Goal: Information Seeking & Learning: Learn about a topic

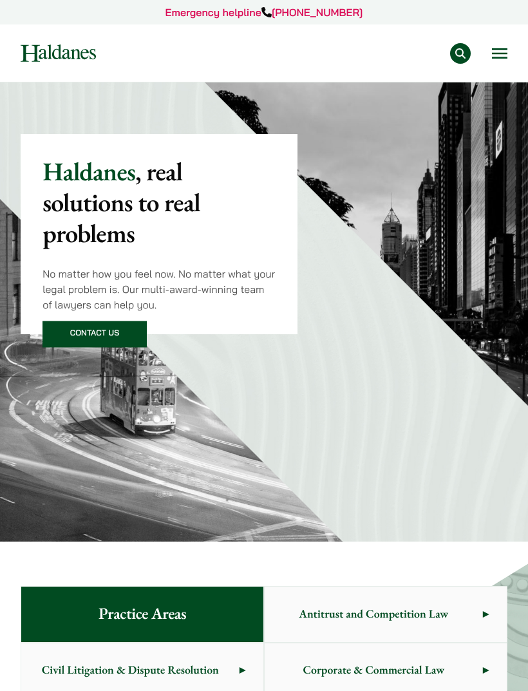
click at [501, 50] on button "Open menu" at bounding box center [499, 53] width 15 height 10
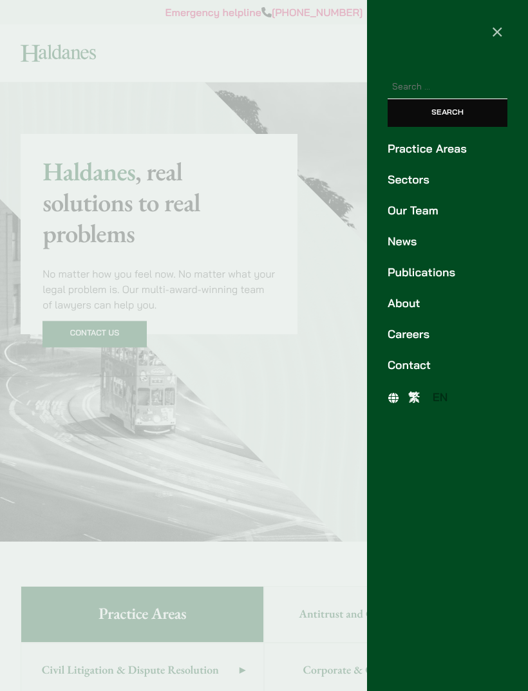
click at [426, 214] on link "Our Team" at bounding box center [447, 210] width 120 height 17
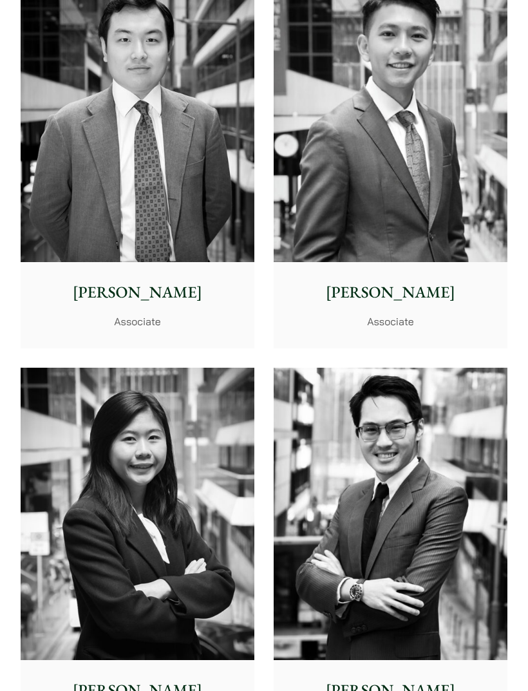
scroll to position [6744, 0]
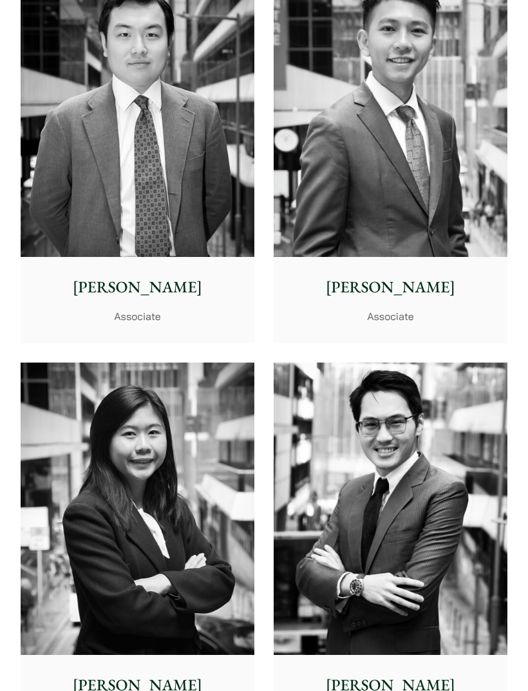
click at [436, 209] on img at bounding box center [391, 111] width 234 height 292
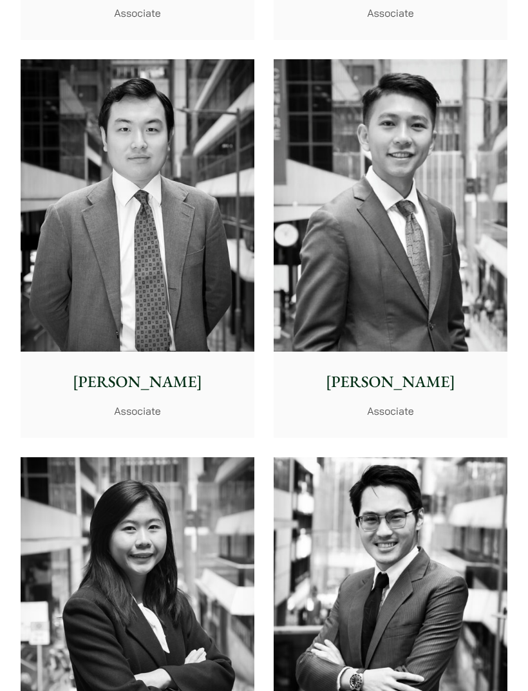
scroll to position [6650, 0]
click at [52, 326] on img at bounding box center [138, 205] width 234 height 292
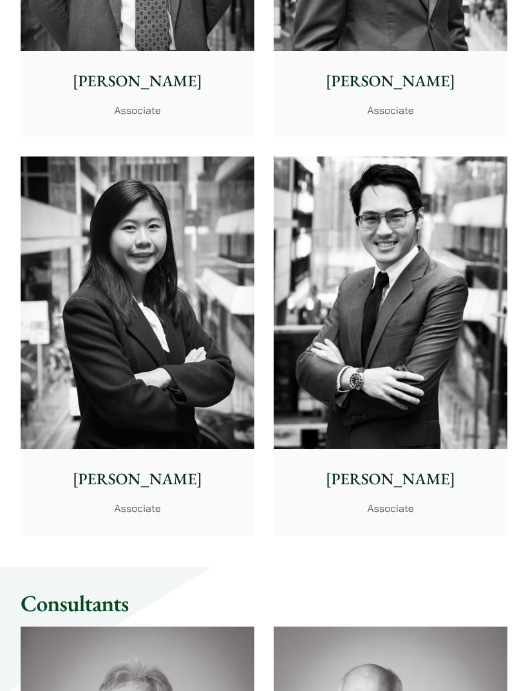
scroll to position [6950, 0]
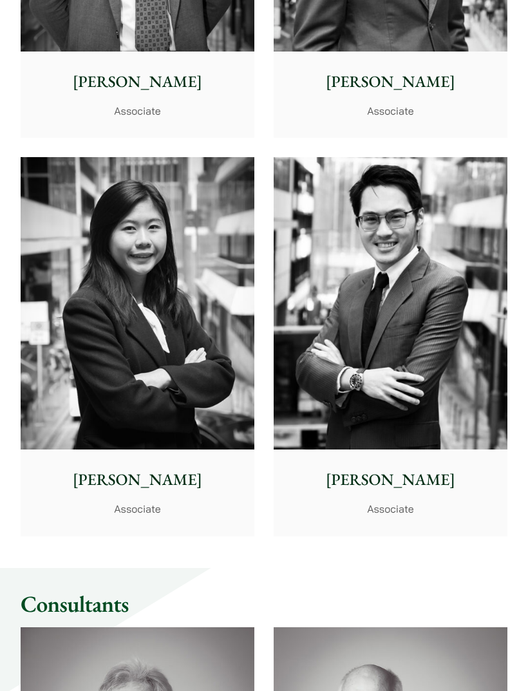
click at [53, 420] on img at bounding box center [138, 303] width 234 height 292
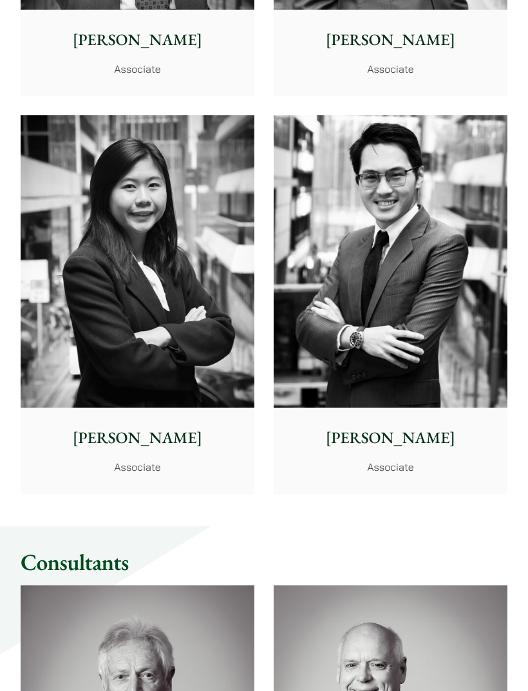
click at [458, 360] on img at bounding box center [391, 261] width 234 height 292
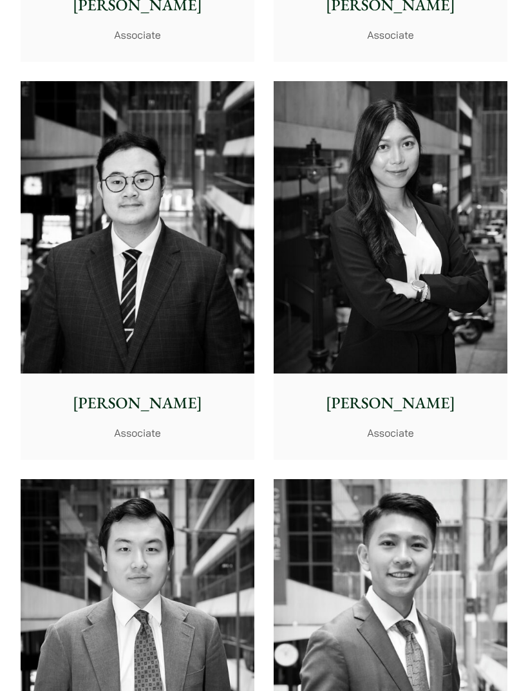
scroll to position [6228, 0]
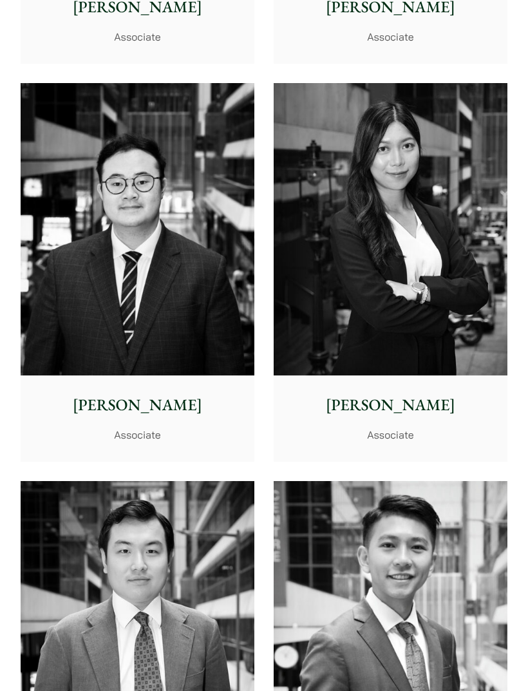
click at [471, 315] on img at bounding box center [391, 229] width 234 height 292
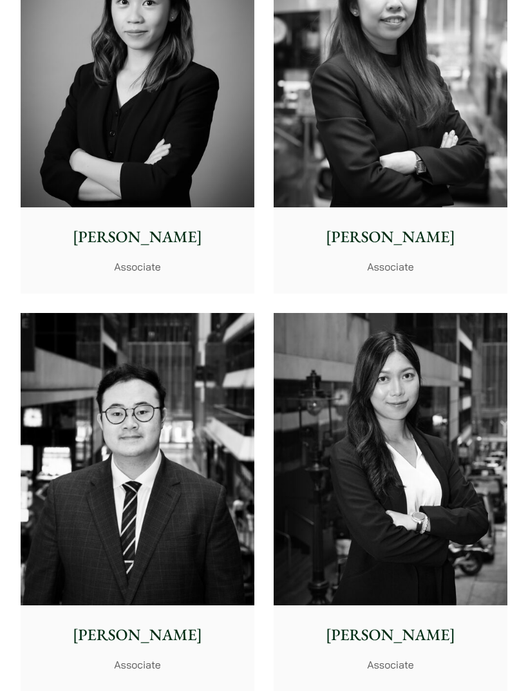
scroll to position [5998, 0]
click at [93, 366] on img at bounding box center [138, 459] width 234 height 292
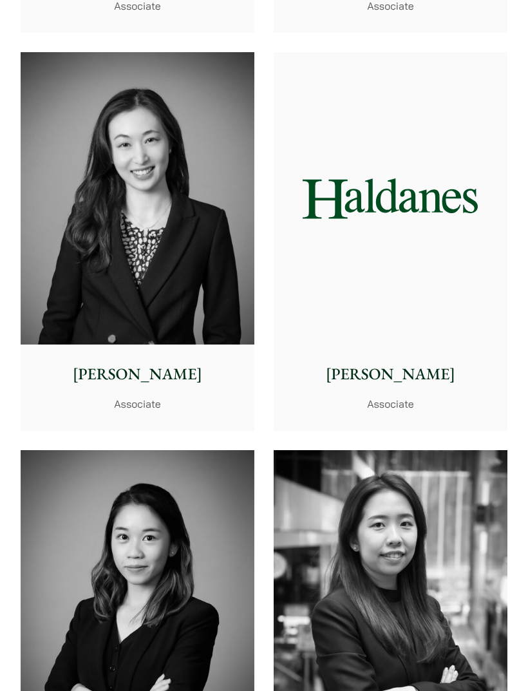
scroll to position [5462, 0]
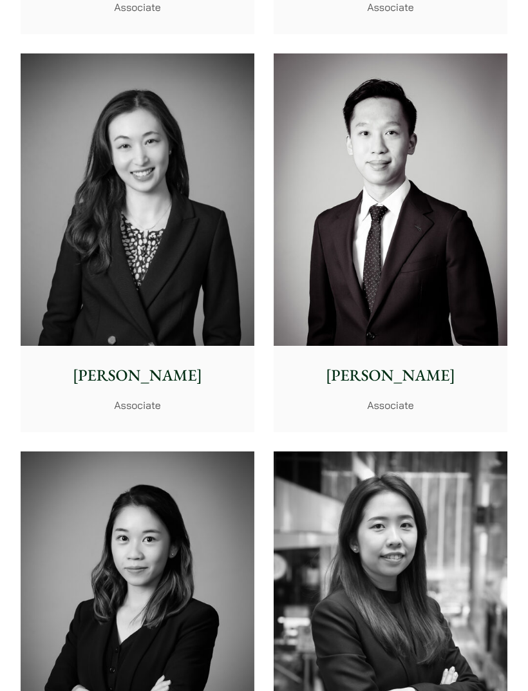
click at [486, 235] on img at bounding box center [391, 199] width 234 height 292
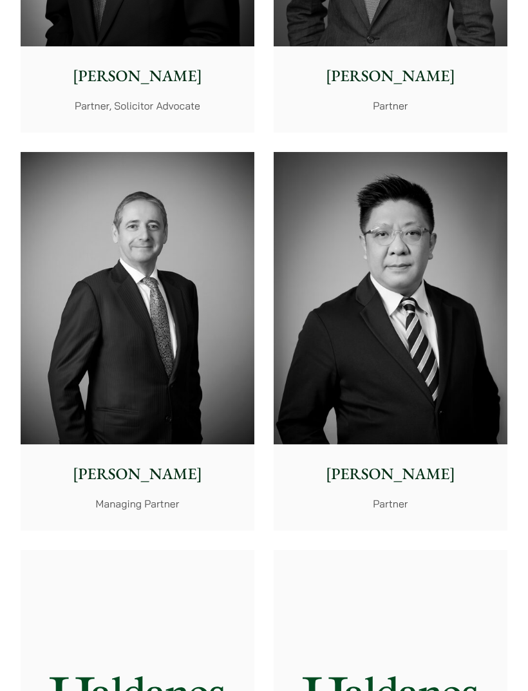
scroll to position [0, 0]
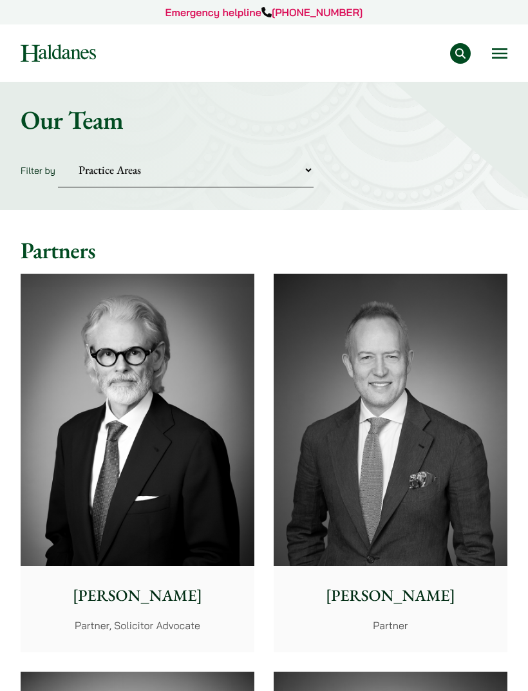
click at [154, 165] on select "Practice Areas Antitrust and Competition Civil Litigation & Dispute Resolution …" at bounding box center [185, 170] width 255 height 35
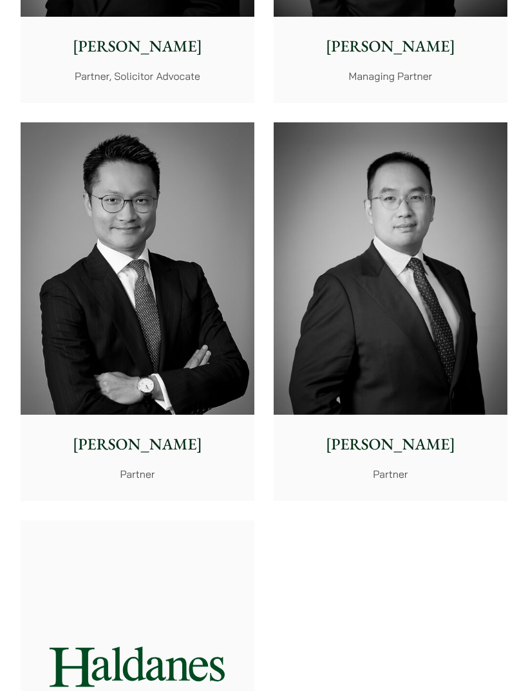
scroll to position [676, 0]
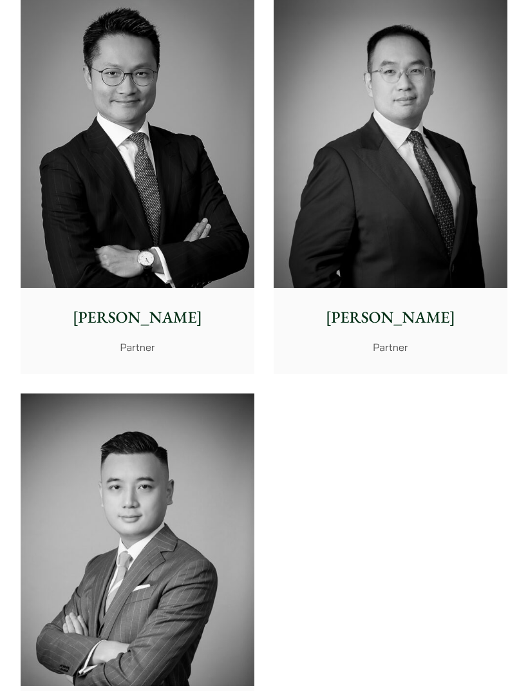
click at [198, 279] on img at bounding box center [138, 141] width 234 height 292
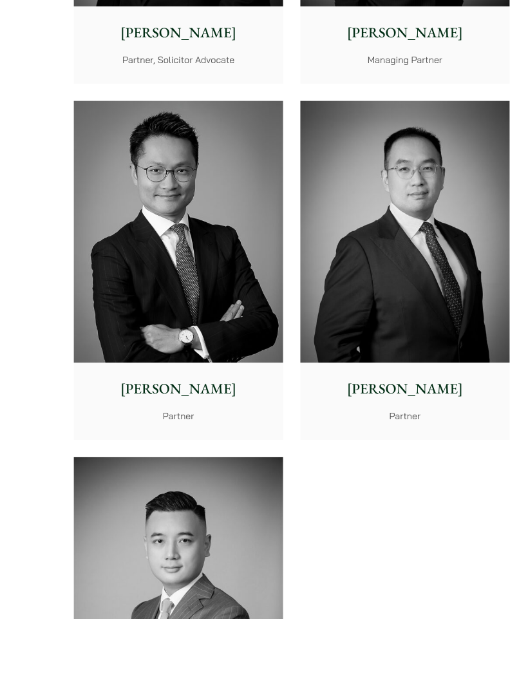
scroll to position [691, 0]
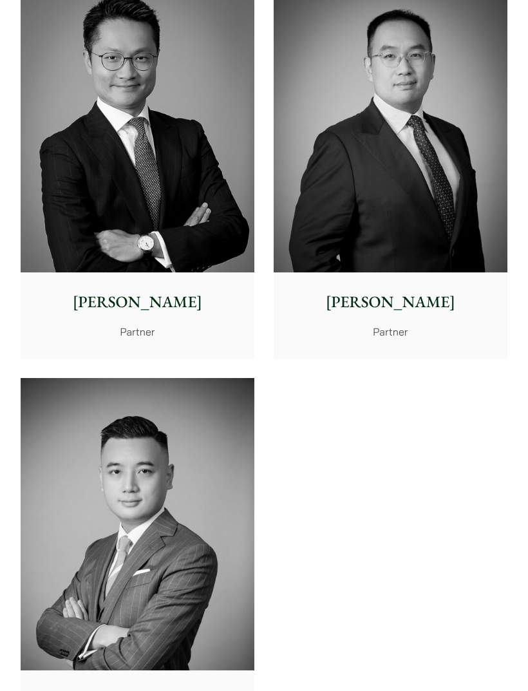
click at [228, 241] on img at bounding box center [138, 126] width 234 height 292
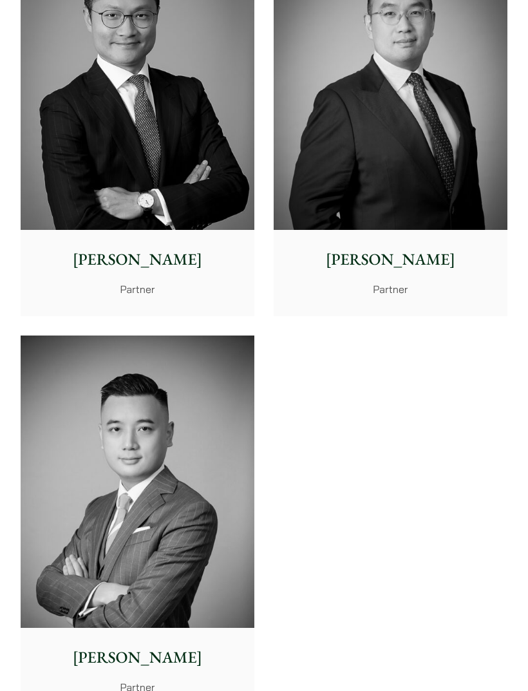
click at [212, 435] on img at bounding box center [138, 481] width 234 height 292
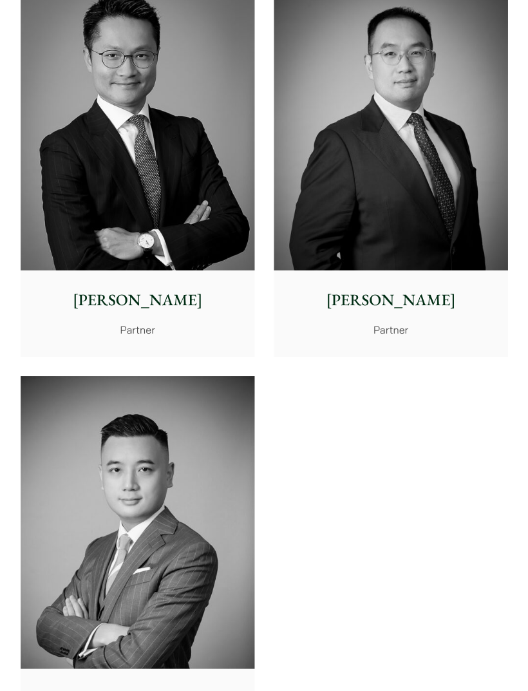
scroll to position [692, 0]
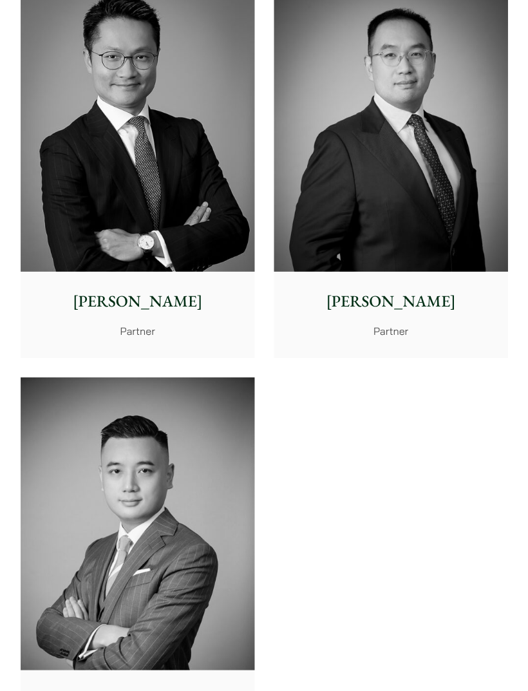
click at [456, 299] on p "[PERSON_NAME]" at bounding box center [390, 302] width 215 height 24
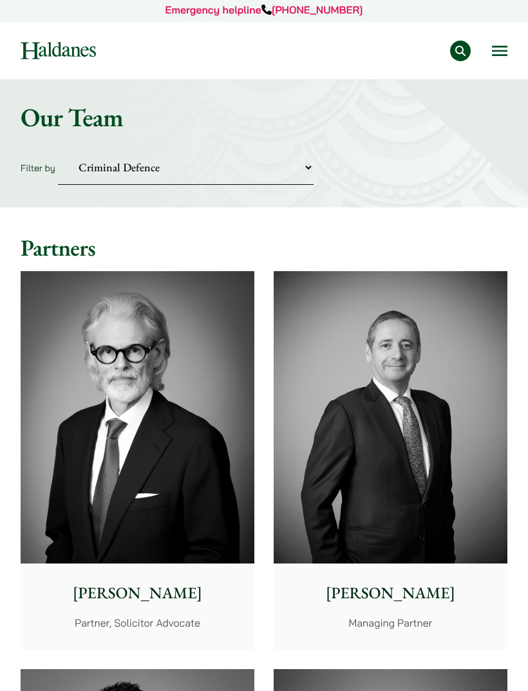
scroll to position [2, 0]
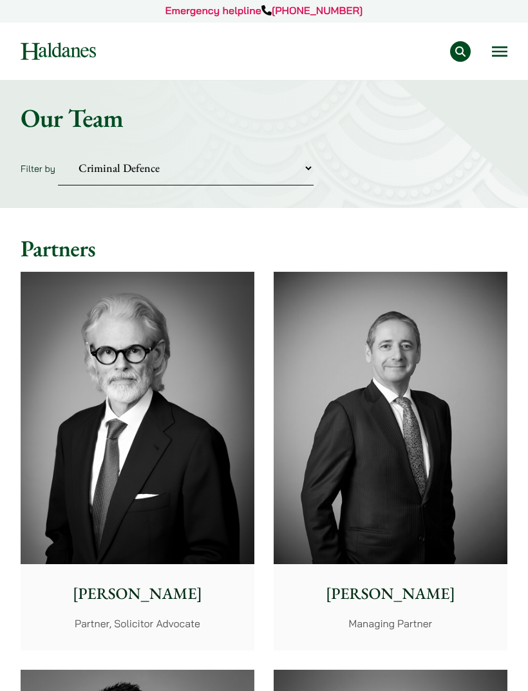
click at [254, 180] on select "Practice Areas Antitrust and Competition Civil Litigation & Dispute Resolution …" at bounding box center [185, 168] width 255 height 35
select select "civil-litigation-dispute-resolution"
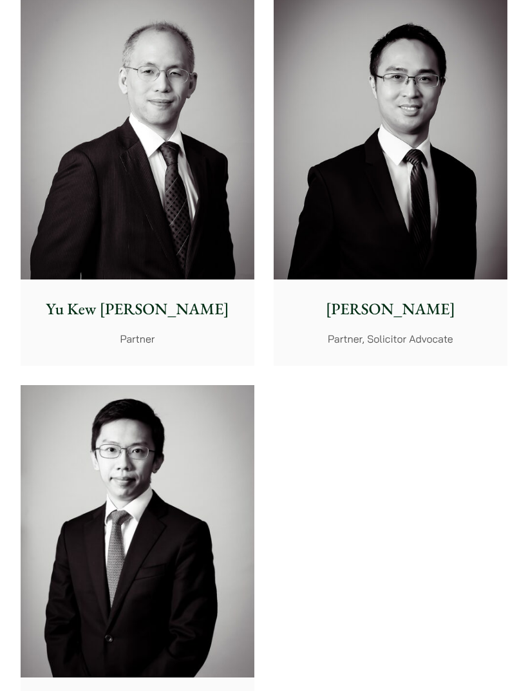
scroll to position [686, 0]
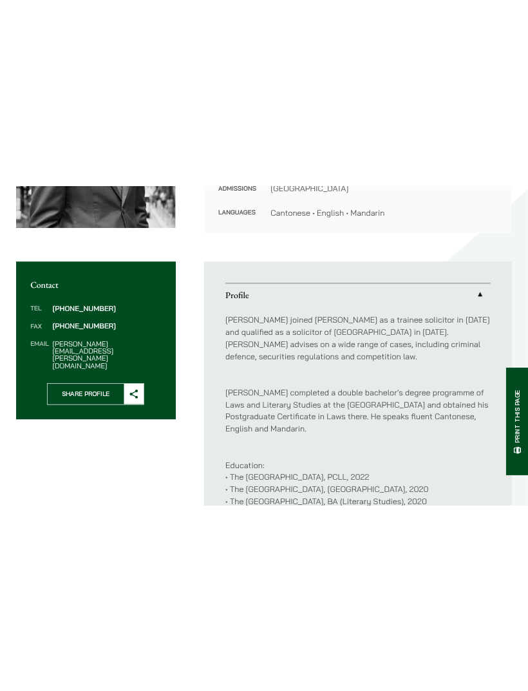
scroll to position [464, 0]
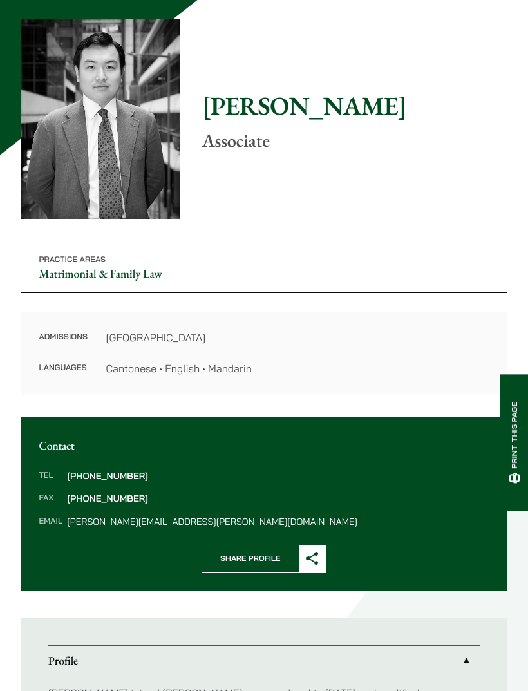
scroll to position [78, 0]
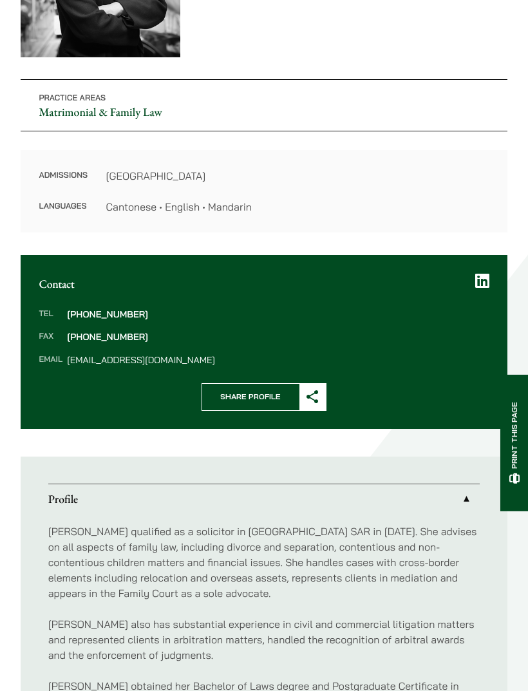
scroll to position [237, 0]
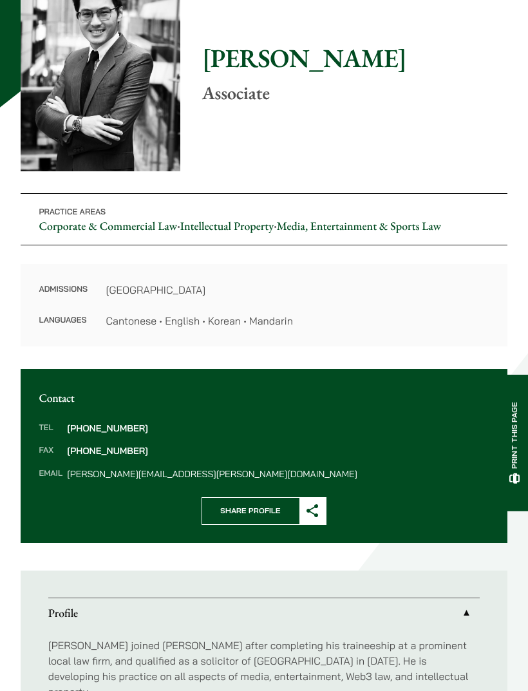
scroll to position [127, 0]
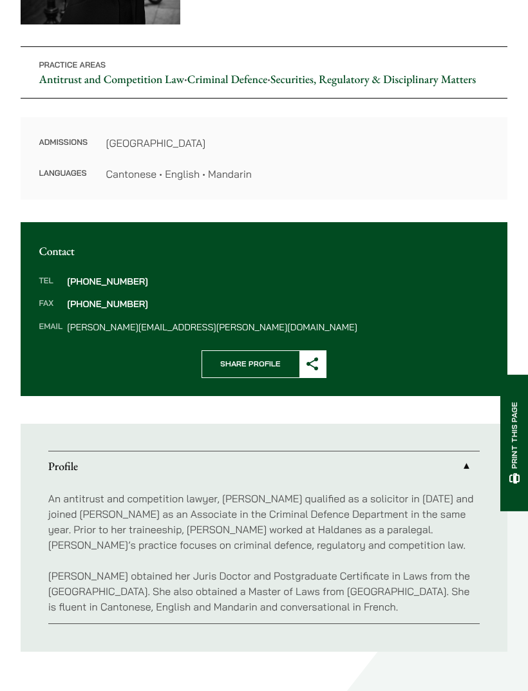
scroll to position [279, 0]
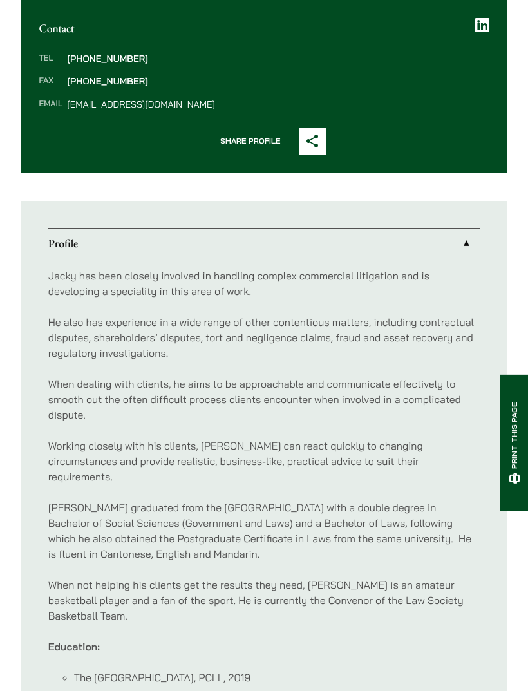
scroll to position [496, 0]
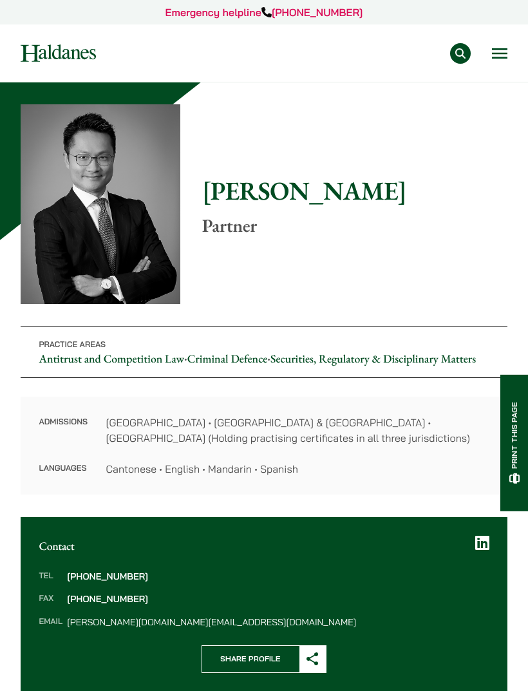
scroll to position [24, 0]
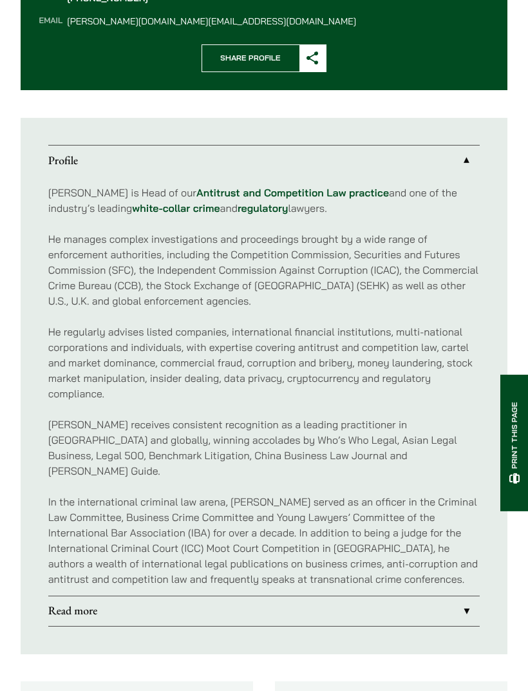
scroll to position [596, 0]
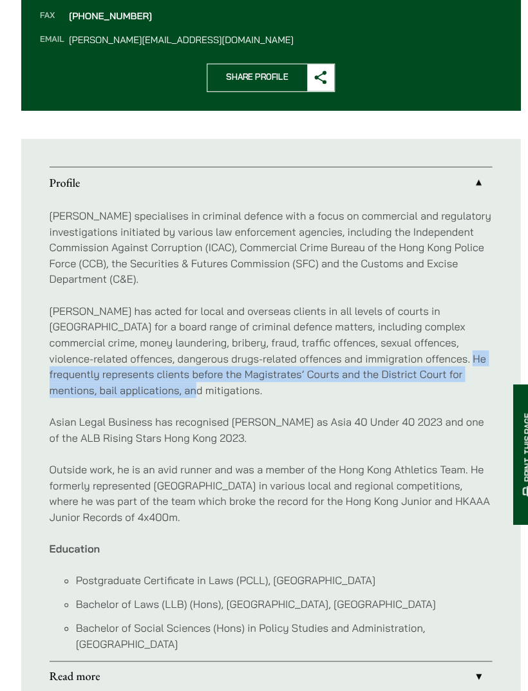
scroll to position [567, 0]
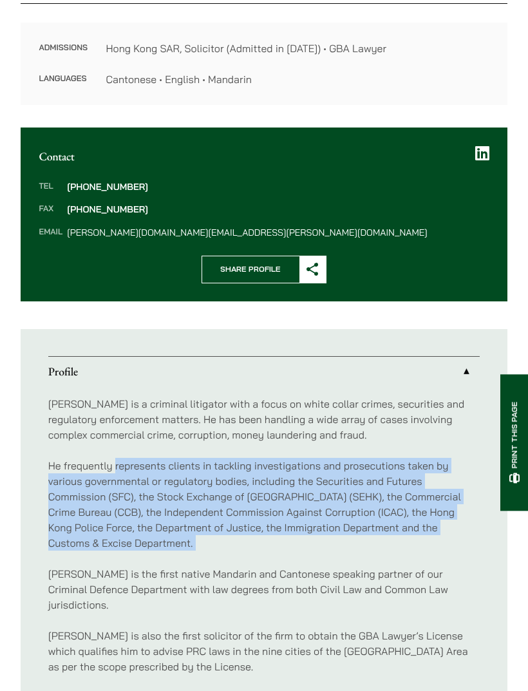
scroll to position [353, 0]
